Goal: Task Accomplishment & Management: Manage account settings

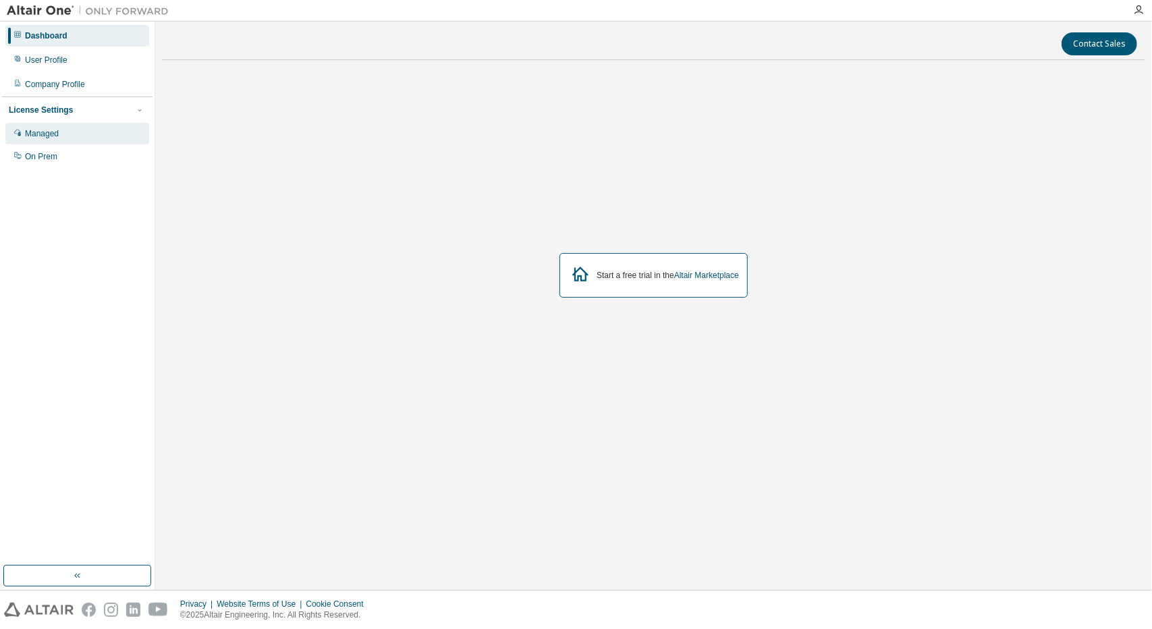
click at [94, 137] on div "Managed" at bounding box center [77, 134] width 144 height 22
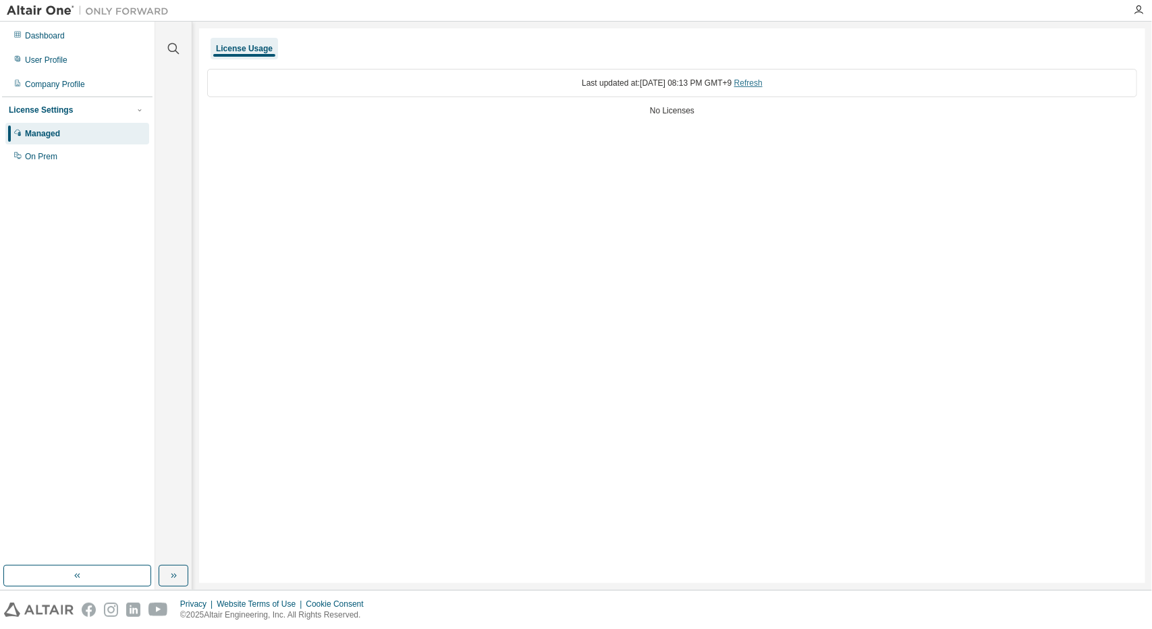
click at [762, 80] on link "Refresh" at bounding box center [748, 82] width 28 height 9
click at [783, 83] on div "Last updated at: Wed 2025-08-13 08:13 PM GMT+9 Refresh" at bounding box center [672, 83] width 930 height 28
click at [762, 83] on link "Refresh" at bounding box center [748, 82] width 28 height 9
click at [68, 148] on div "On Prem" at bounding box center [77, 157] width 144 height 22
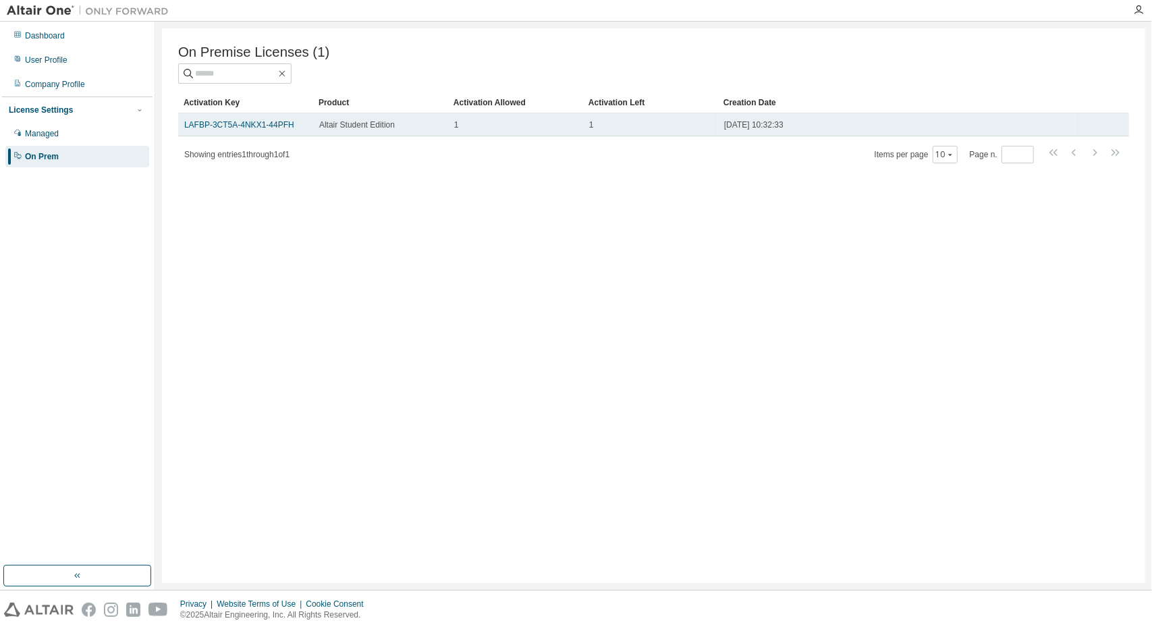
click at [347, 130] on span "Altair Student Edition" at bounding box center [357, 124] width 76 height 11
click at [356, 123] on span "Altair Student Edition" at bounding box center [357, 124] width 76 height 11
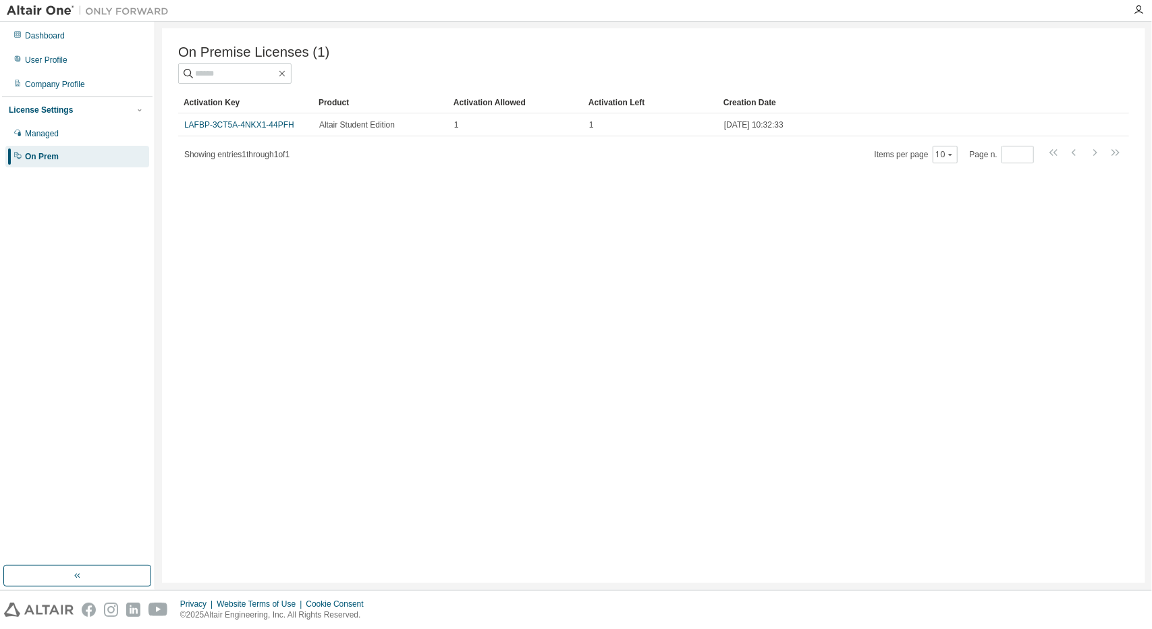
click at [1134, 17] on div at bounding box center [1138, 10] width 27 height 20
click at [1142, 5] on icon "button" at bounding box center [1138, 10] width 11 height 11
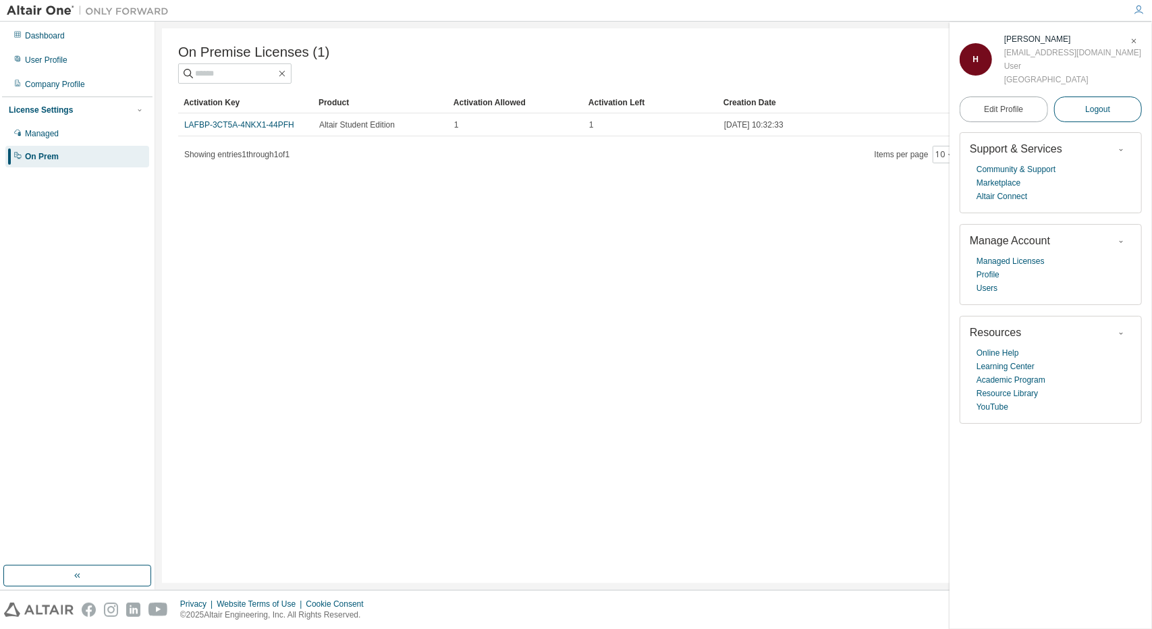
click at [1115, 106] on button "Logout" at bounding box center [1098, 109] width 88 height 26
